Goal: Use online tool/utility: Utilize a website feature to perform a specific function

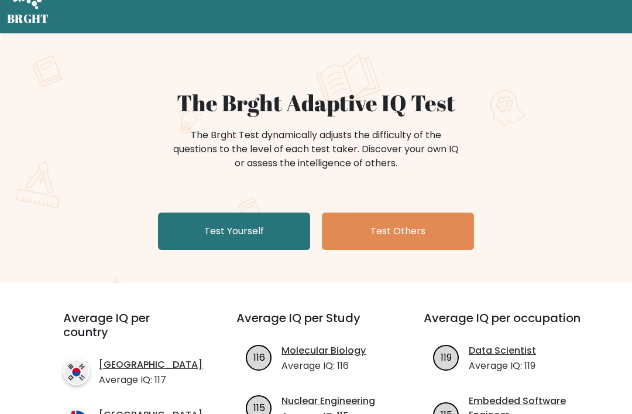
scroll to position [48, 0]
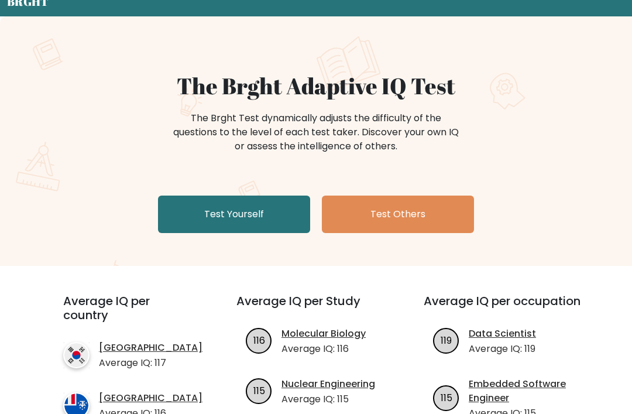
click at [192, 219] on link "Test Yourself" at bounding box center [234, 214] width 152 height 37
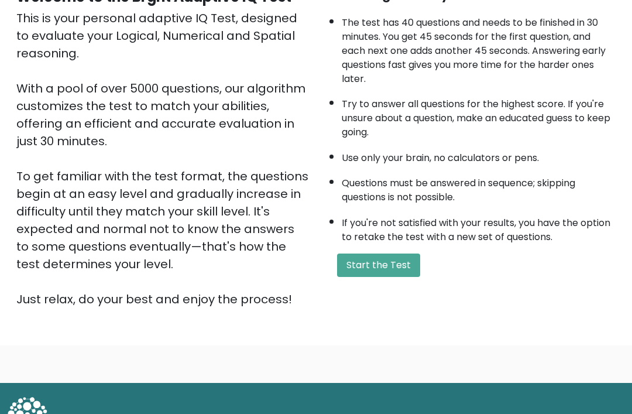
scroll to position [137, 0]
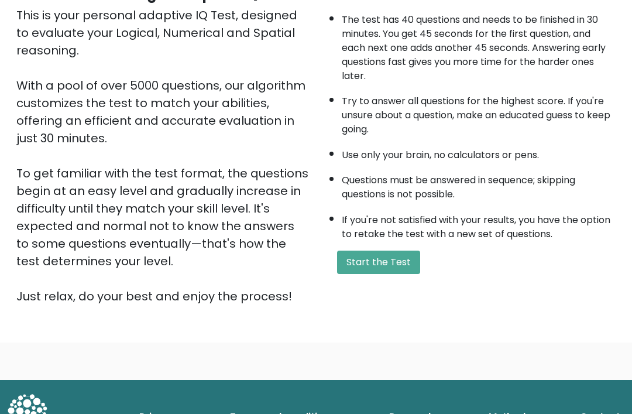
click at [394, 274] on button "Start the Test" at bounding box center [378, 262] width 83 height 23
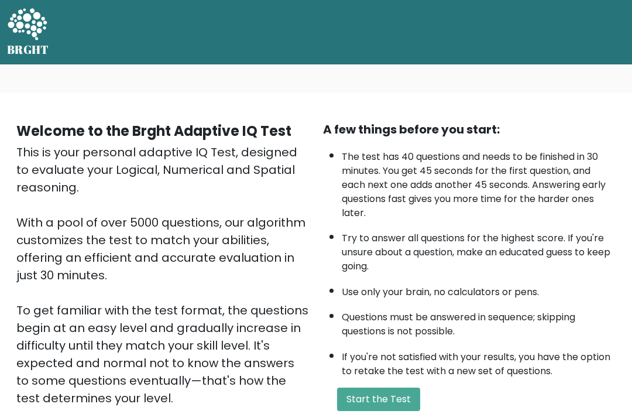
scroll to position [175, 0]
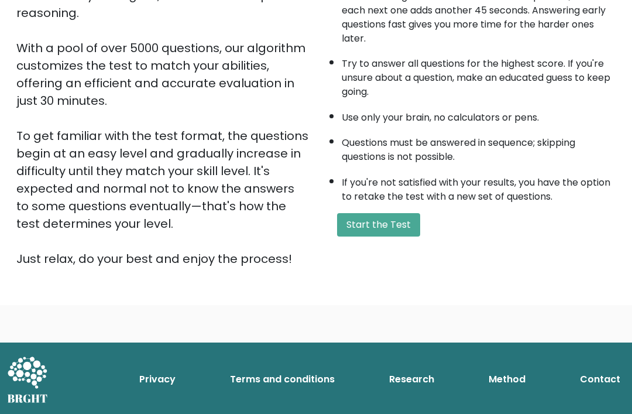
click at [388, 237] on button "Start the Test" at bounding box center [378, 224] width 83 height 23
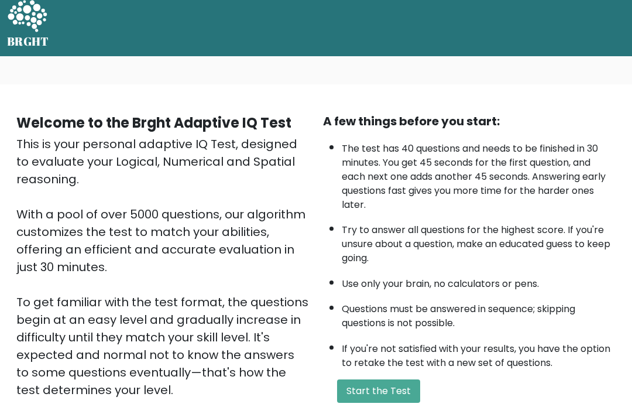
scroll to position [0, 0]
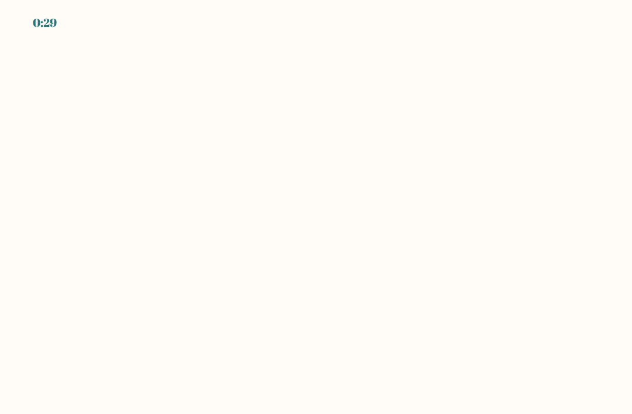
click at [429, 272] on body "0:29" at bounding box center [316, 207] width 632 height 414
click at [399, 262] on body "0:28" at bounding box center [316, 207] width 632 height 414
click at [47, 18] on div "0:23" at bounding box center [44, 23] width 23 height 18
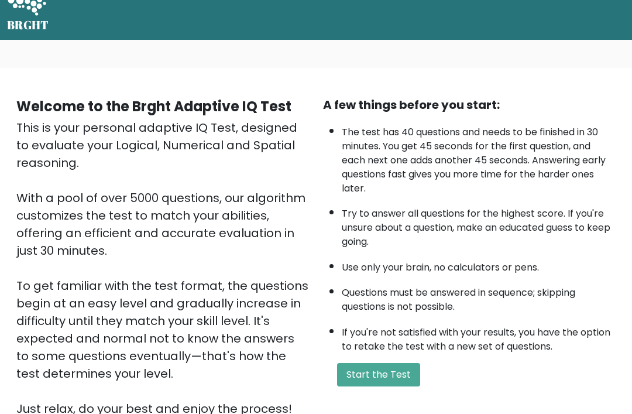
scroll to position [84, 0]
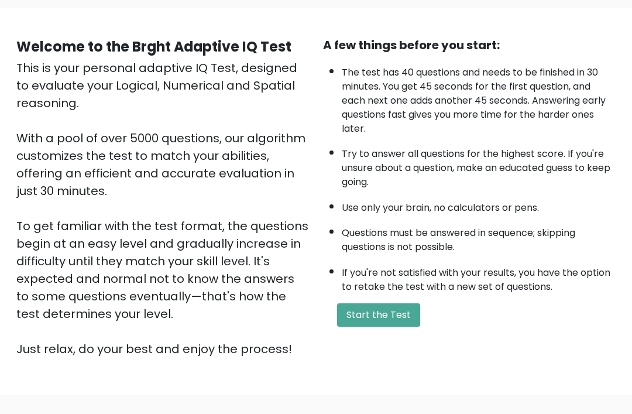
click at [388, 327] on button "Start the Test" at bounding box center [378, 315] width 83 height 23
